Goal: Check status: Check status

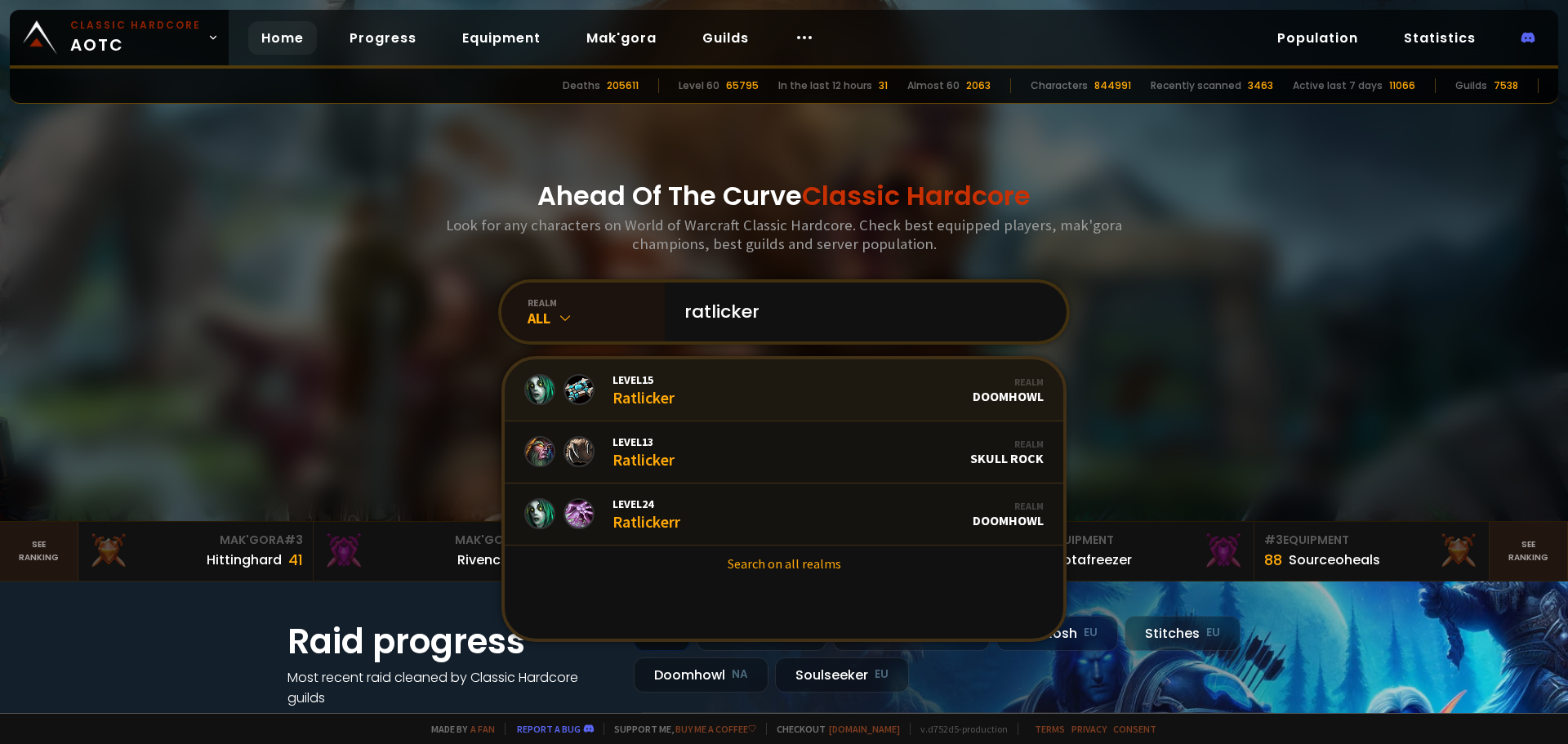
type input "ratlicker"
click at [687, 380] on link "Level 15 Ratlicker Realm Doomhowl" at bounding box center [784, 391] width 559 height 63
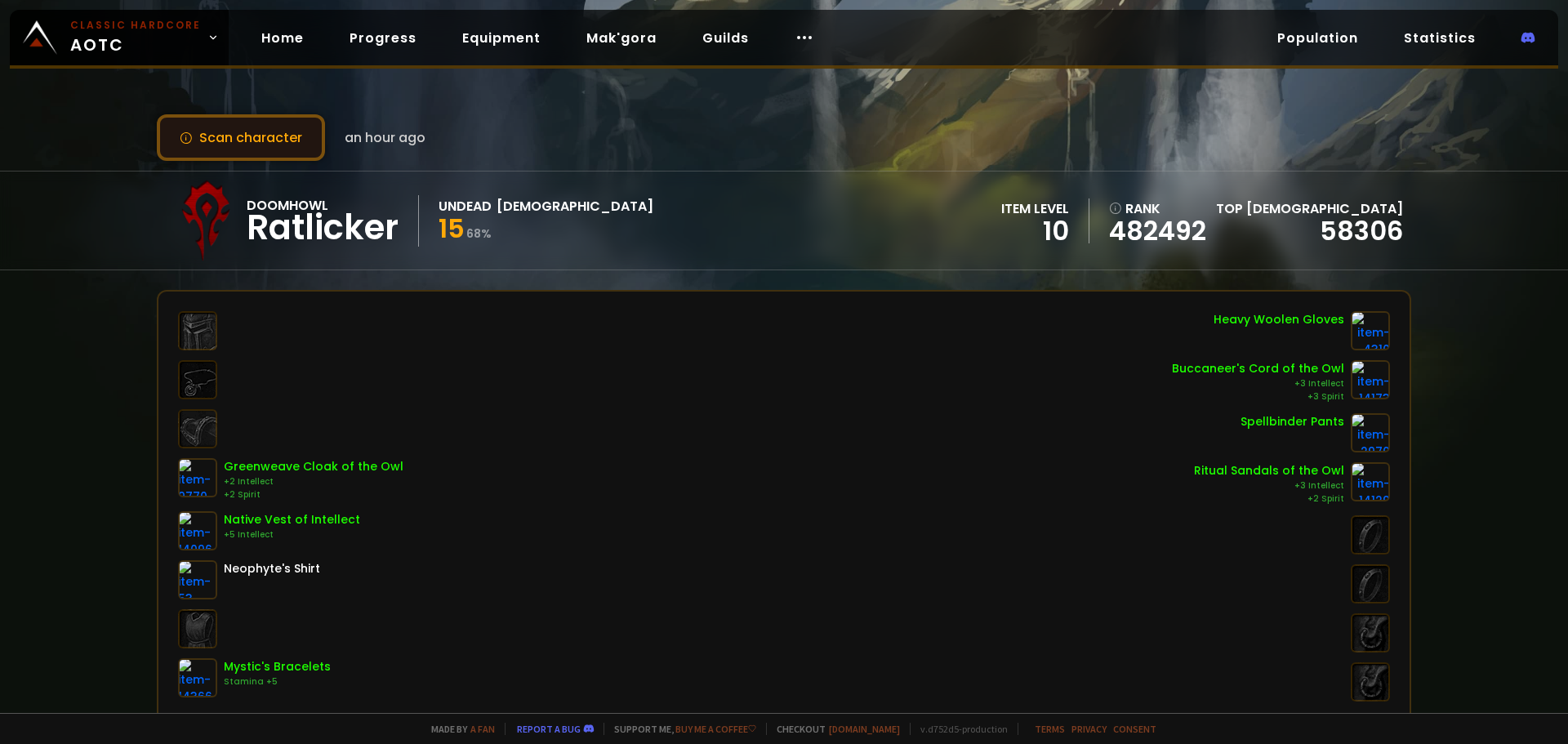
click at [296, 153] on button "Scan character" at bounding box center [241, 137] width 168 height 47
click at [227, 135] on button "Scan character" at bounding box center [241, 137] width 168 height 47
